Goal: Transaction & Acquisition: Download file/media

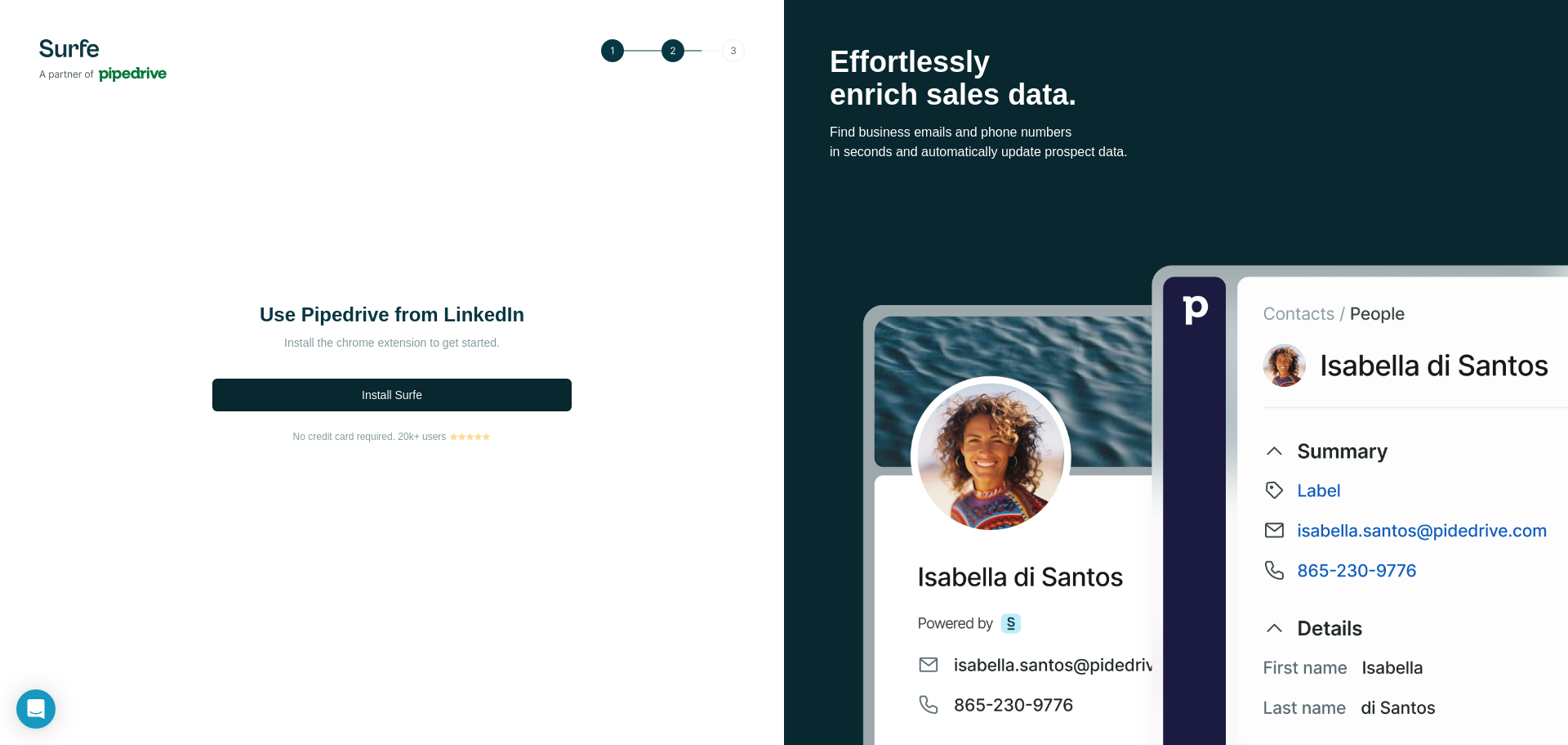
click at [407, 395] on span "Install Surfe" at bounding box center [391, 395] width 60 height 17
